Goal: Task Accomplishment & Management: Use online tool/utility

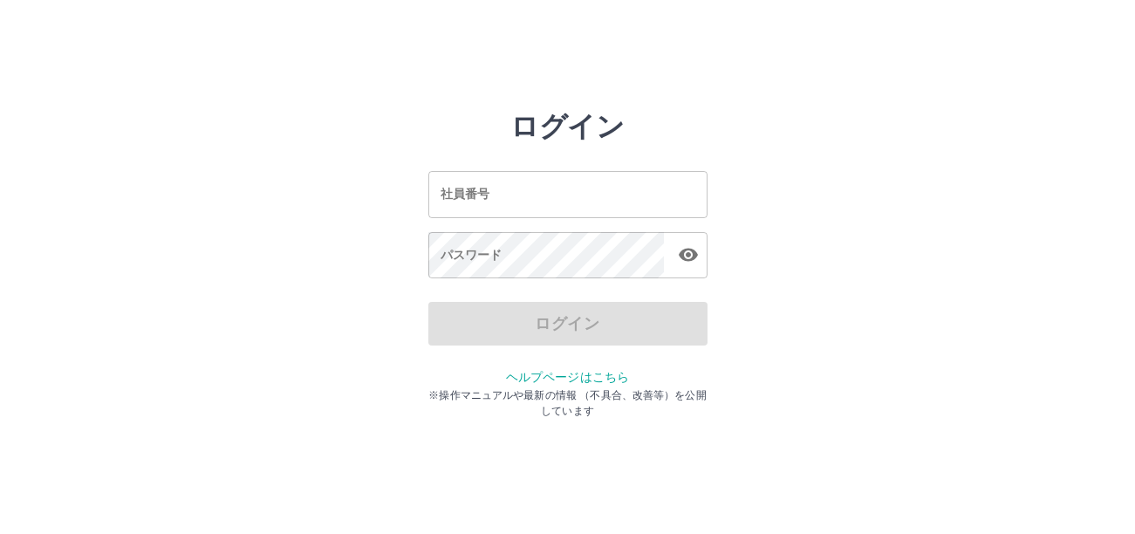
click at [591, 211] on input "社員番号" at bounding box center [567, 194] width 279 height 46
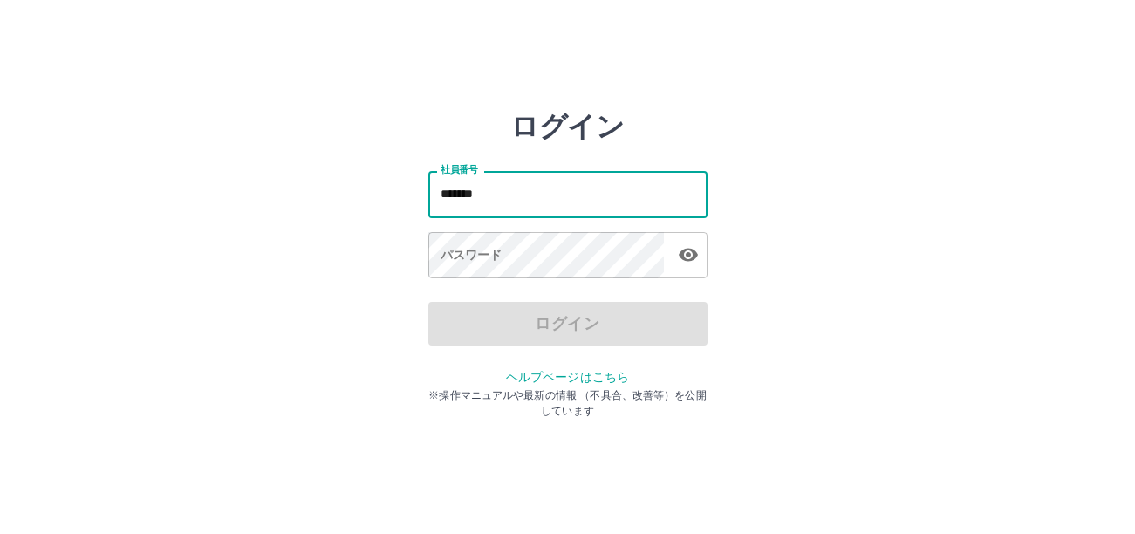
type input "*******"
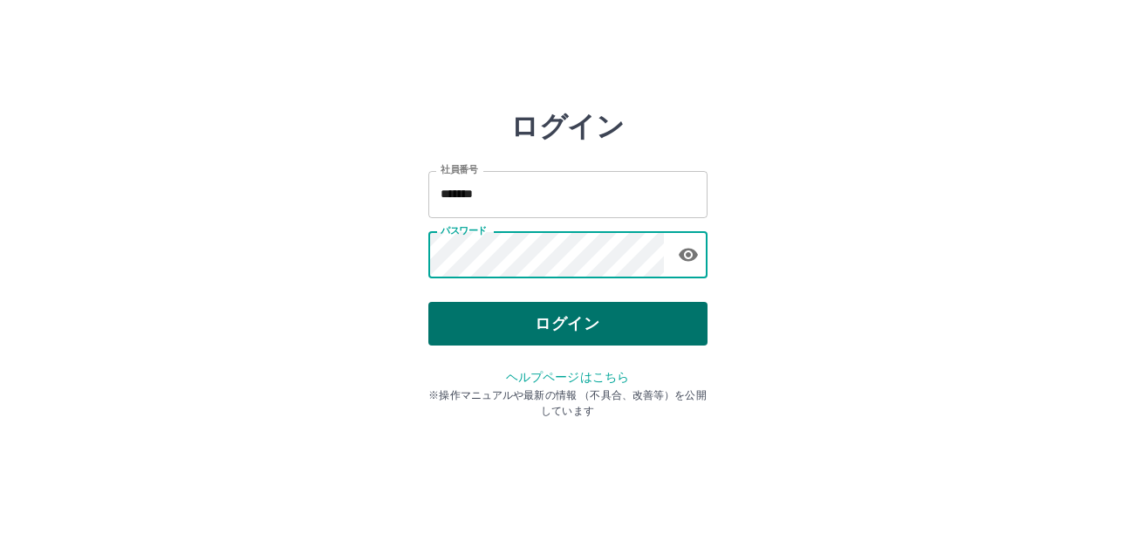
click at [600, 321] on button "ログイン" at bounding box center [567, 324] width 279 height 44
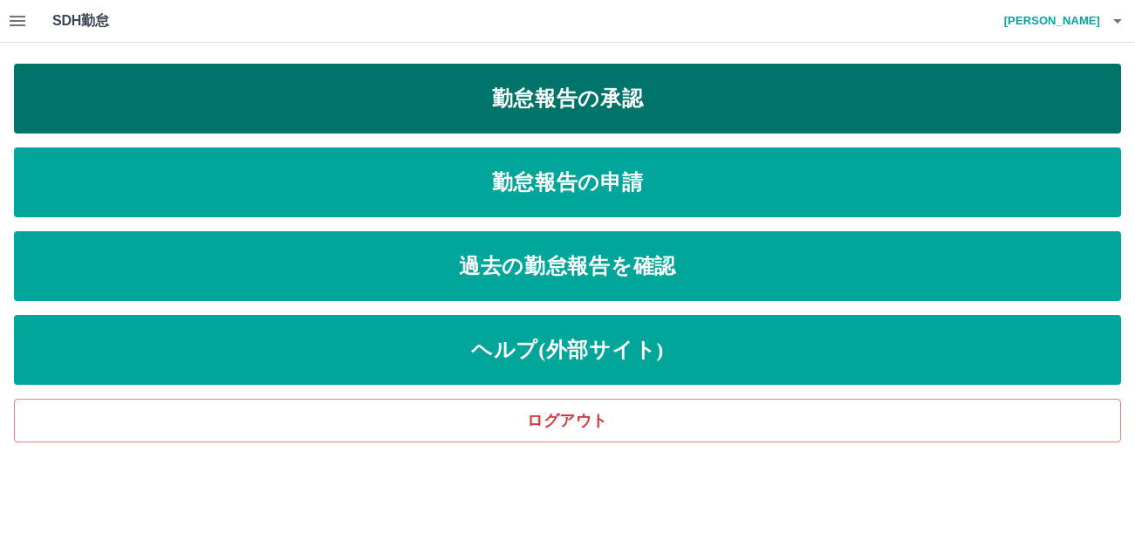
click at [550, 97] on link "勤怠報告の承認" at bounding box center [567, 99] width 1107 height 70
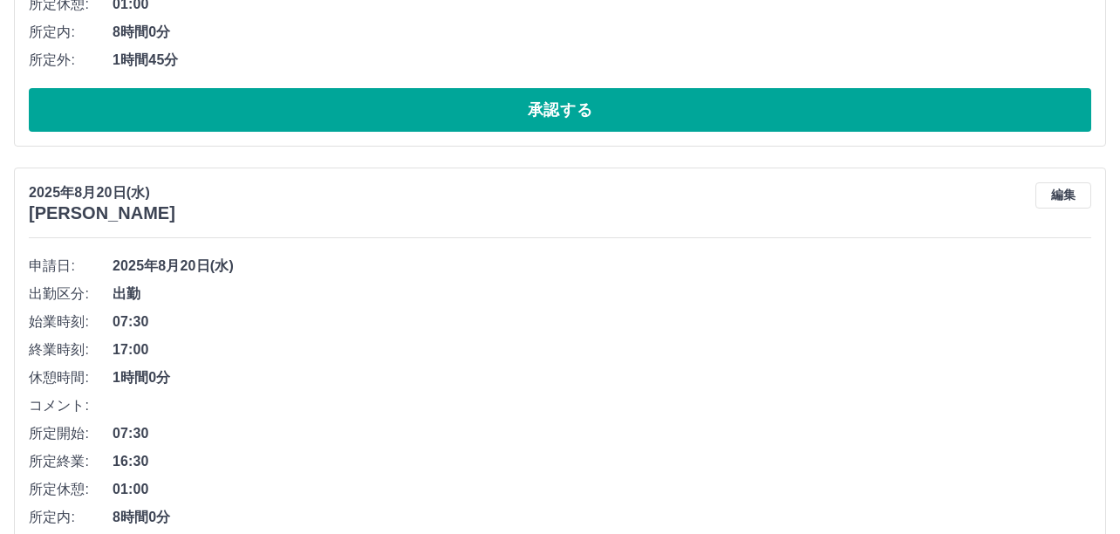
scroll to position [11867, 0]
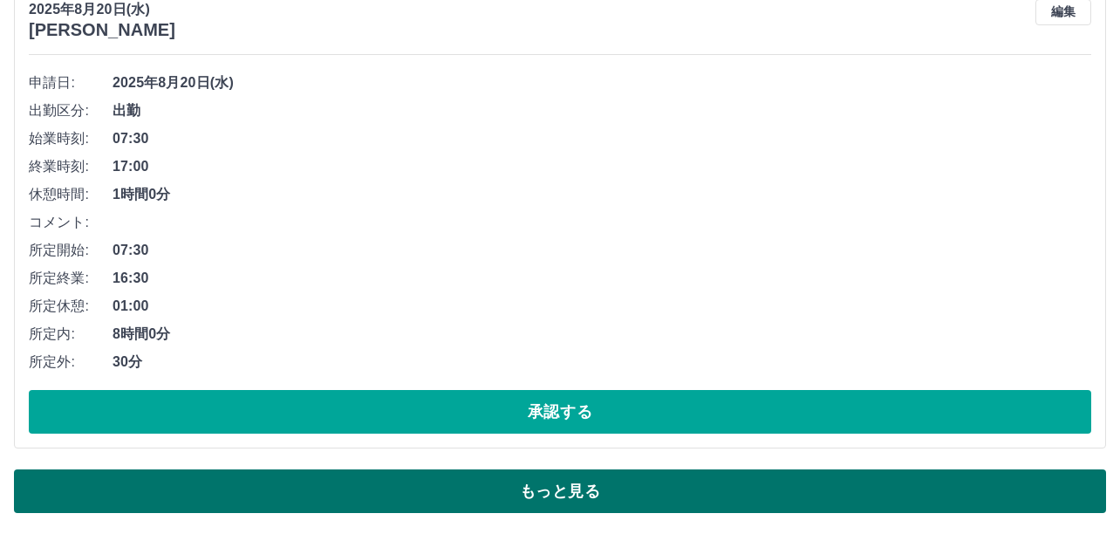
click at [556, 498] on button "もっと見る" at bounding box center [560, 491] width 1092 height 44
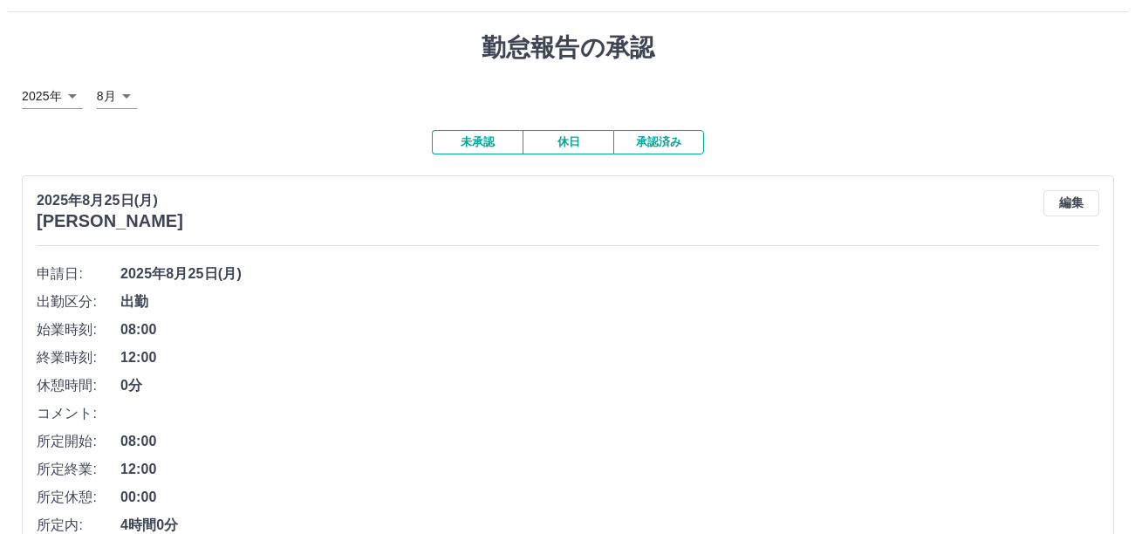
scroll to position [0, 0]
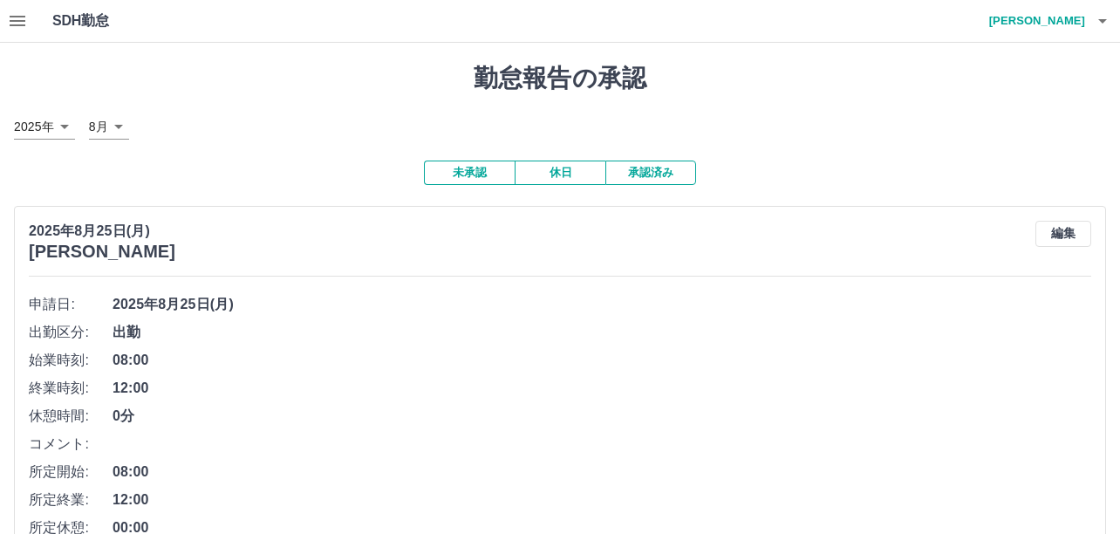
click at [1101, 26] on icon "button" at bounding box center [1102, 20] width 21 height 21
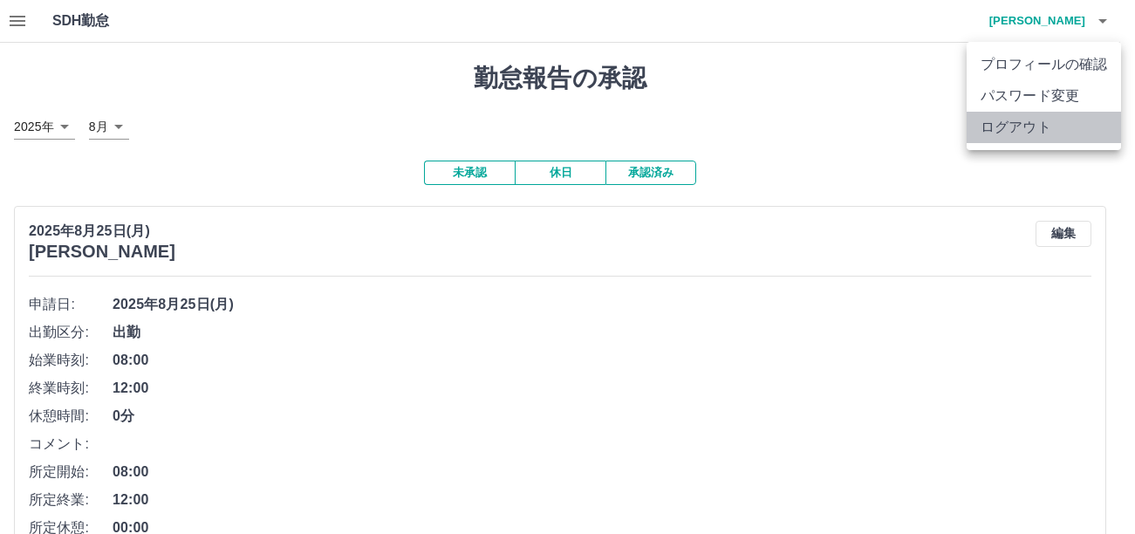
click at [1017, 134] on li "ログアウト" at bounding box center [1043, 127] width 154 height 31
